Goal: Task Accomplishment & Management: Manage account settings

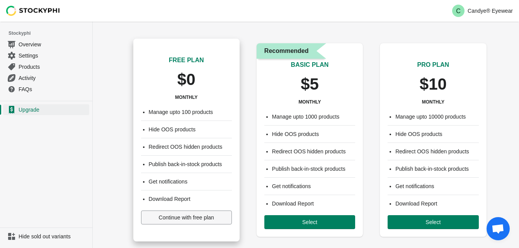
click at [175, 217] on span "Continue with free plan" at bounding box center [186, 217] width 55 height 6
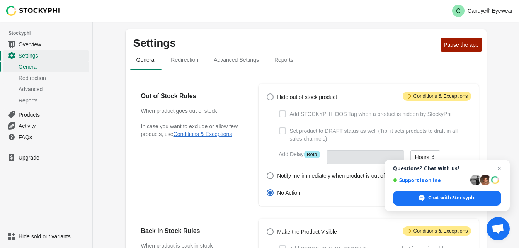
click at [268, 95] on span at bounding box center [269, 96] width 7 height 7
click at [267, 94] on input "Hide out of stock product" at bounding box center [266, 93] width 0 height 0
radio input "true"
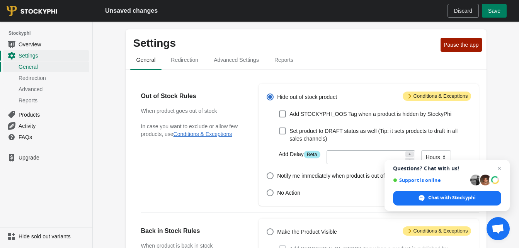
click at [282, 134] on span at bounding box center [282, 130] width 7 height 7
click at [279, 128] on input "Set product to DRAFT status as well (Tip: it sets products to draft in all sale…" at bounding box center [279, 127] width 0 height 0
checkbox input "true"
click at [420, 95] on span "Attention Conditions & Exceptions" at bounding box center [436, 96] width 68 height 9
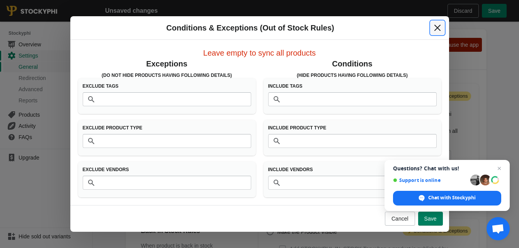
click at [435, 29] on icon "Close" at bounding box center [437, 28] width 8 height 8
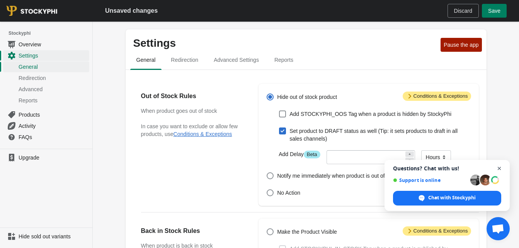
click at [498, 167] on span "Open chat" at bounding box center [499, 169] width 10 height 10
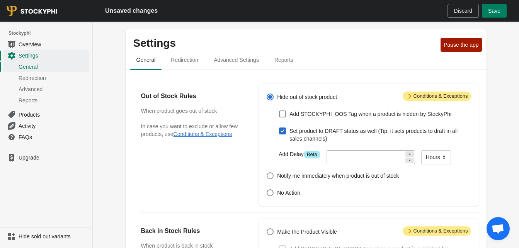
click at [270, 178] on span at bounding box center [269, 175] width 7 height 7
click at [267, 173] on input "Notify me immediately when product is out of stock" at bounding box center [266, 172] width 0 height 0
radio input "true"
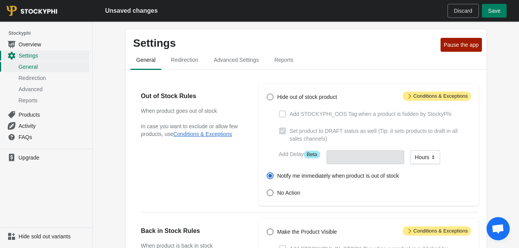
click at [269, 100] on span at bounding box center [269, 96] width 7 height 7
click at [267, 94] on input "Hide out of stock product" at bounding box center [266, 93] width 0 height 0
radio input "true"
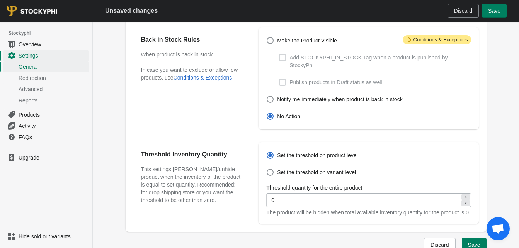
scroll to position [193, 0]
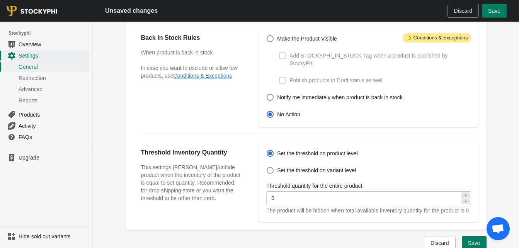
click at [269, 167] on span at bounding box center [269, 170] width 7 height 7
click at [267, 167] on input "Set the threshold on variant level" at bounding box center [266, 167] width 0 height 0
radio input "true"
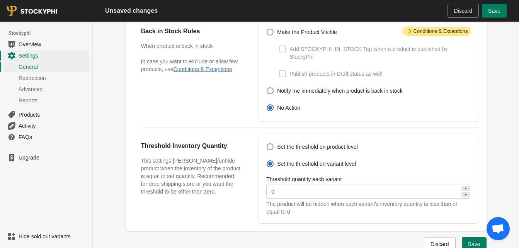
scroll to position [203, 0]
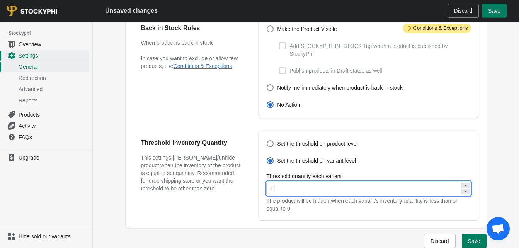
click at [278, 181] on input "0" at bounding box center [362, 188] width 193 height 14
click at [465, 185] on icon at bounding box center [465, 185] width 2 height 1
type input "2"
click at [465, 191] on icon at bounding box center [465, 191] width 2 height 1
type input "0"
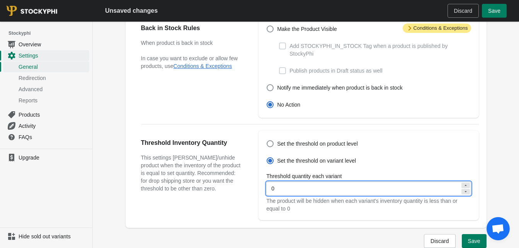
click at [468, 183] on div at bounding box center [465, 185] width 8 height 5
type input "2"
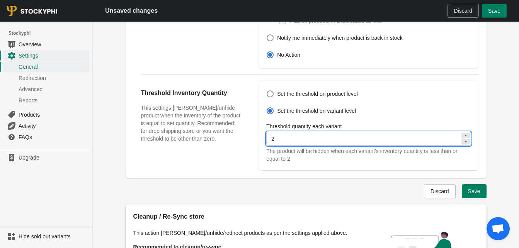
scroll to position [261, 0]
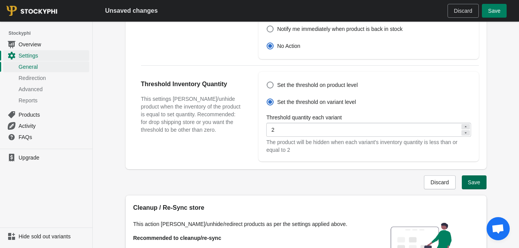
click at [476, 179] on span "Save" at bounding box center [474, 182] width 12 height 6
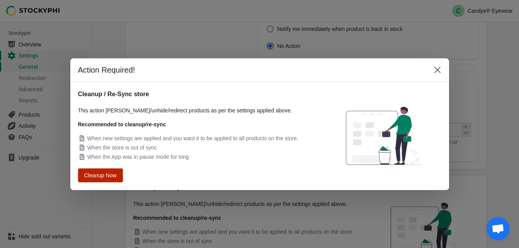
click at [106, 176] on span "Cleanup Now" at bounding box center [100, 174] width 29 height 5
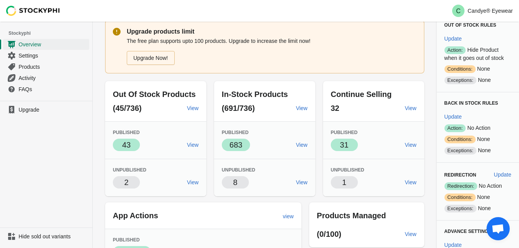
scroll to position [39, 0]
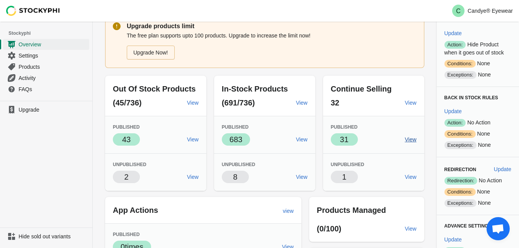
click at [409, 141] on span "View" at bounding box center [410, 139] width 12 height 6
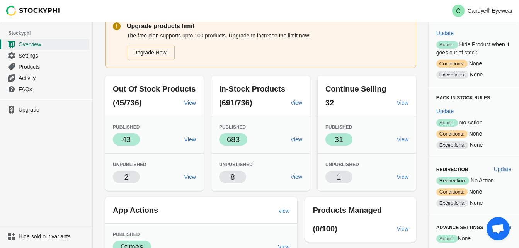
scroll to position [164, 0]
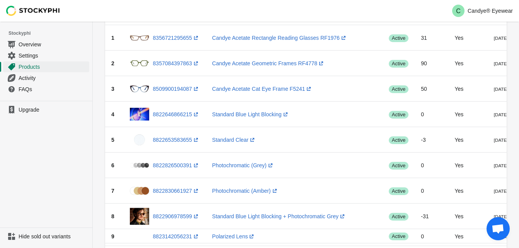
scroll to position [43, 0]
